Goal: Information Seeking & Learning: Learn about a topic

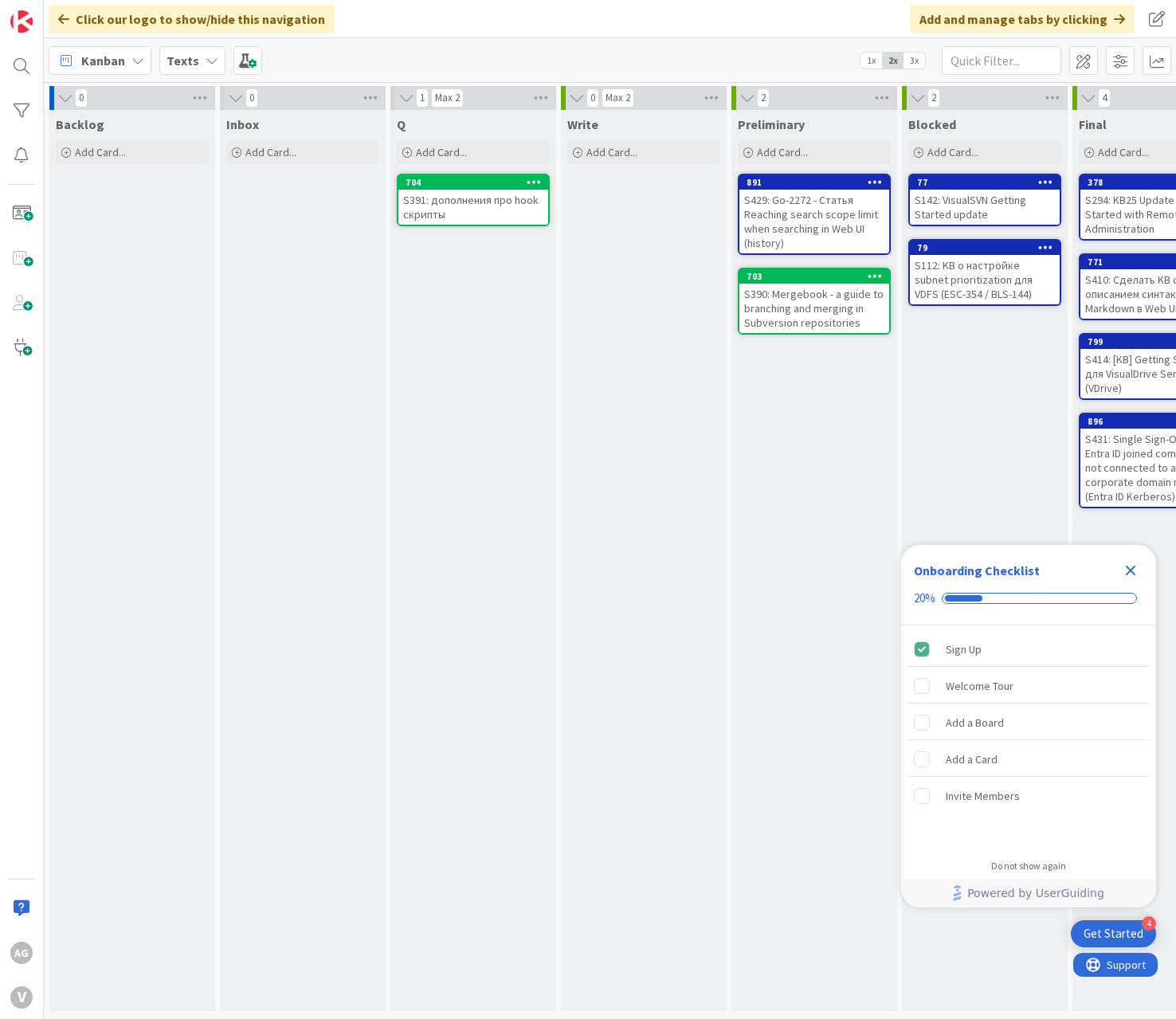
click at [1135, 570] on icon "Close Checklist" at bounding box center [1130, 570] width 19 height 19
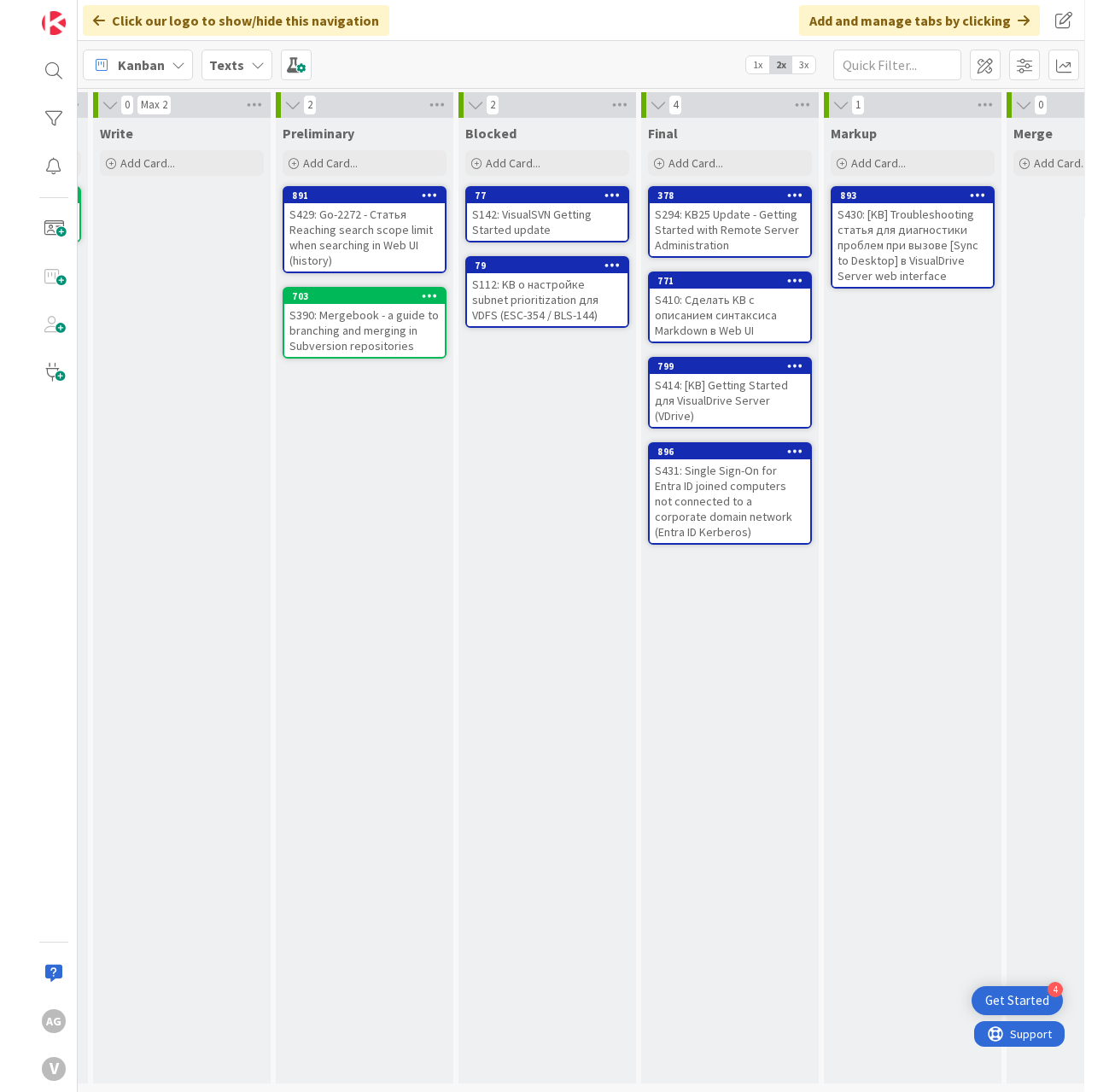
scroll to position [0, 534]
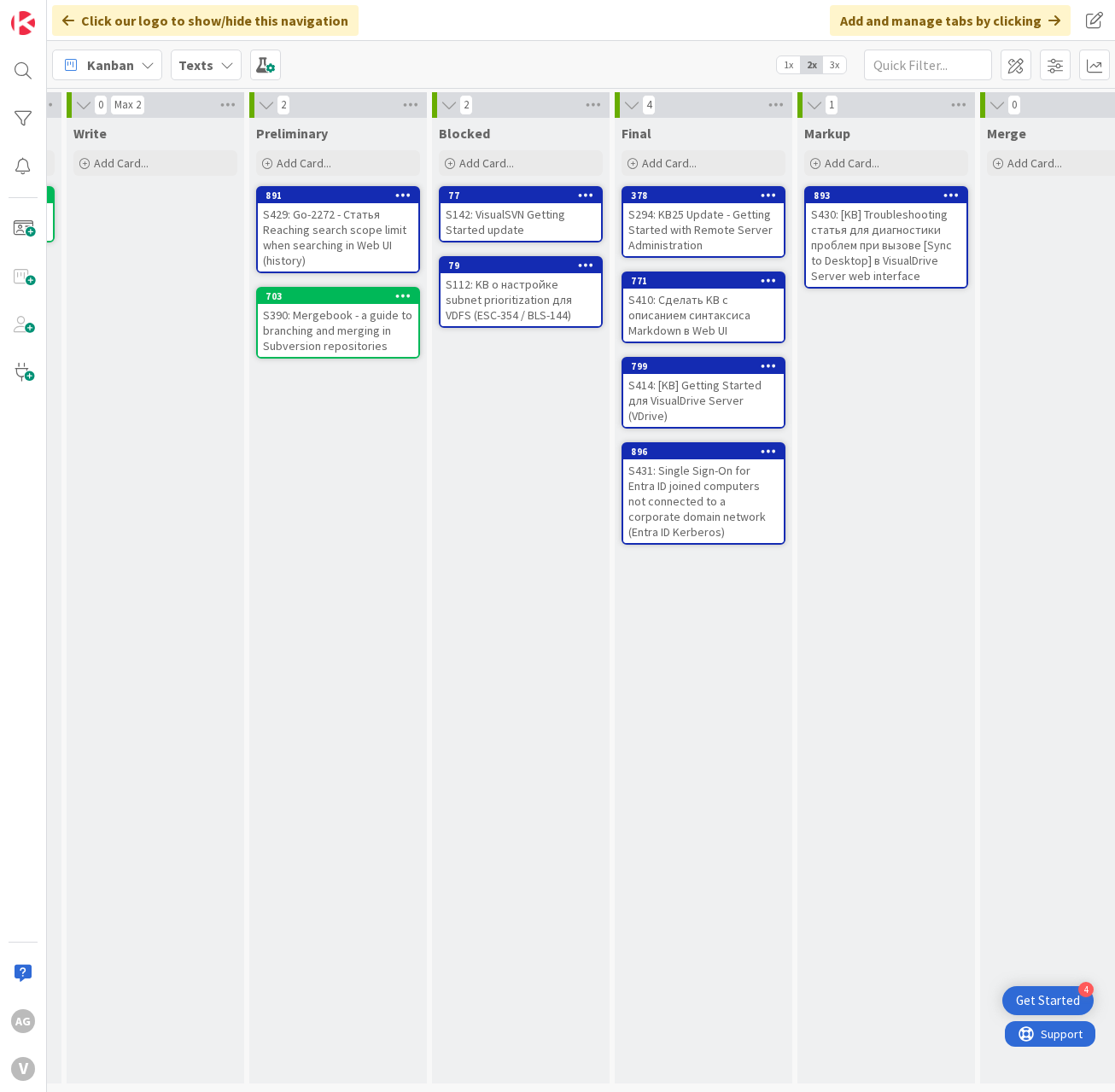
click at [847, 271] on div "S430: [KB] Troubleshooting статья для диагностики проблем при вызове [Sync to D…" at bounding box center [886, 245] width 160 height 84
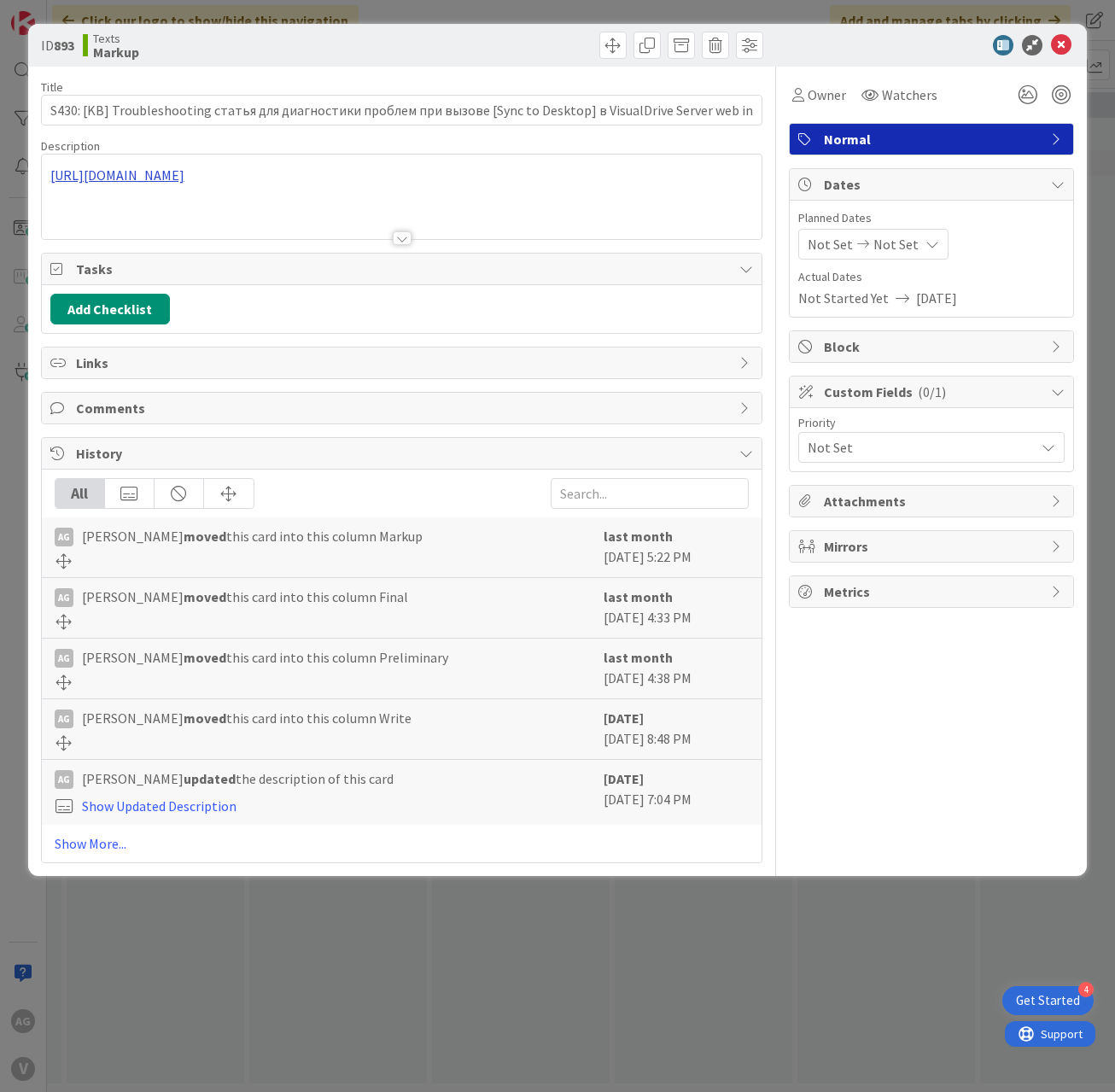
click at [200, 178] on div "[URL][DOMAIN_NAME]" at bounding box center [402, 197] width 720 height 85
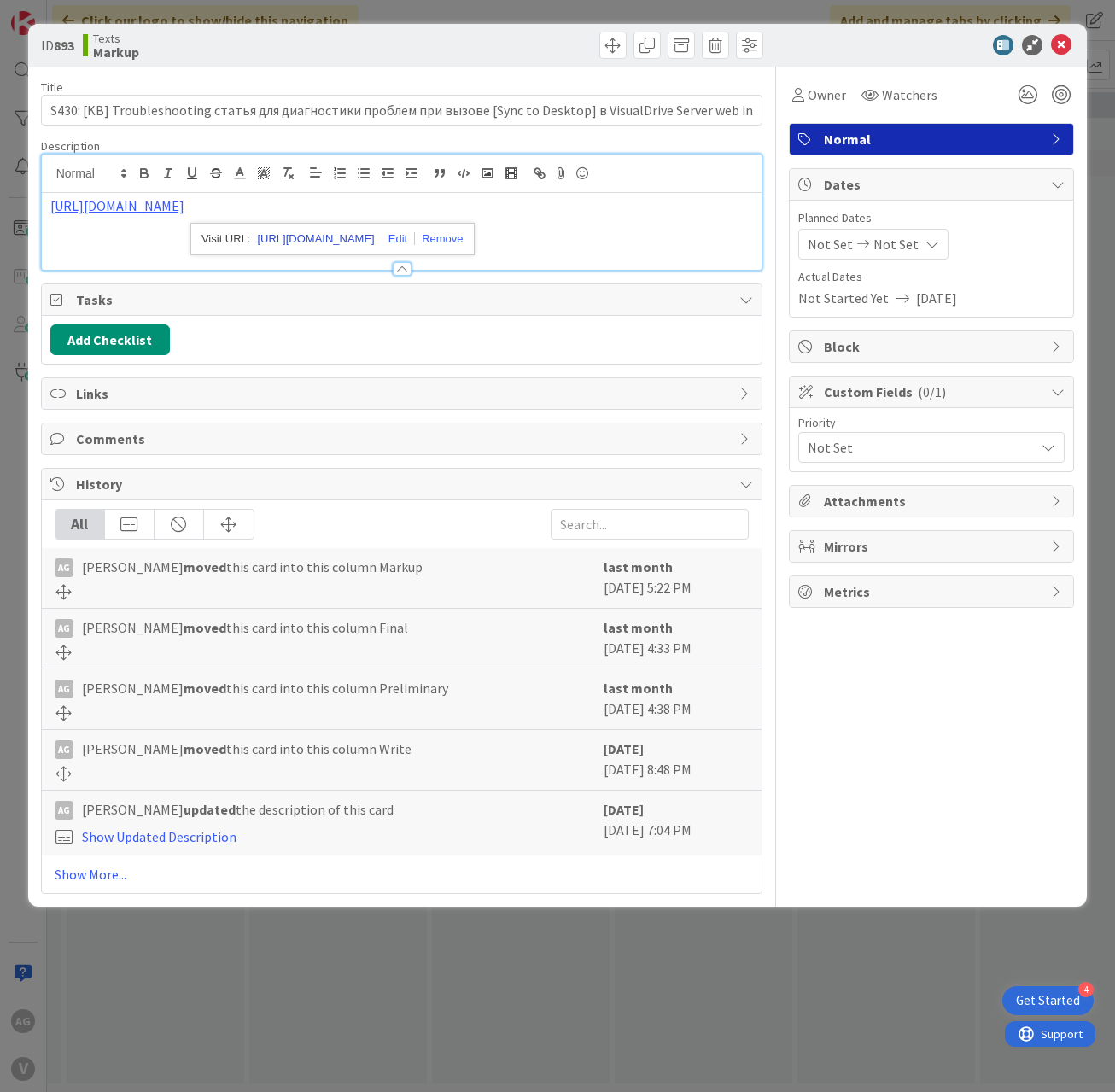
click at [297, 238] on link "[URL][DOMAIN_NAME]" at bounding box center [315, 239] width 117 height 22
click at [1062, 51] on icon at bounding box center [1061, 45] width 20 height 20
